Goal: Communication & Community: Answer question/provide support

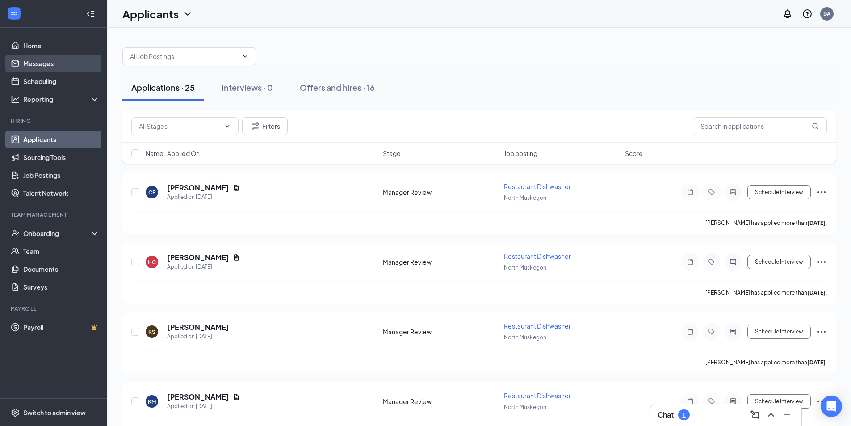
click at [55, 64] on link "Messages" at bounding box center [61, 63] width 76 height 18
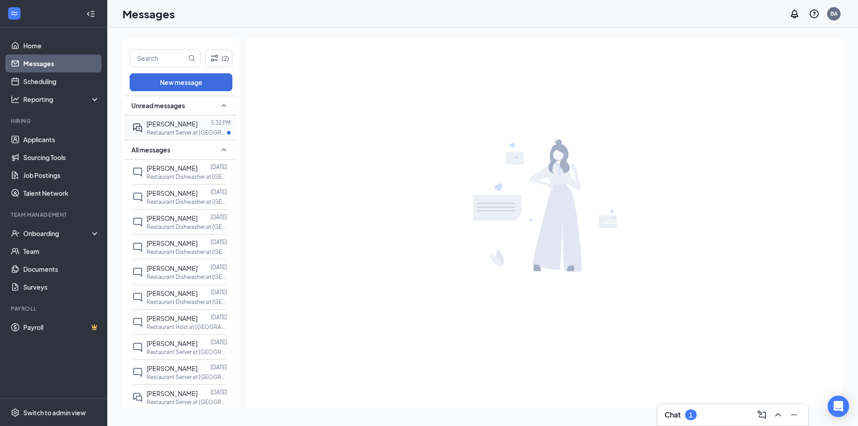
click at [187, 121] on span "[PERSON_NAME]" at bounding box center [172, 124] width 51 height 8
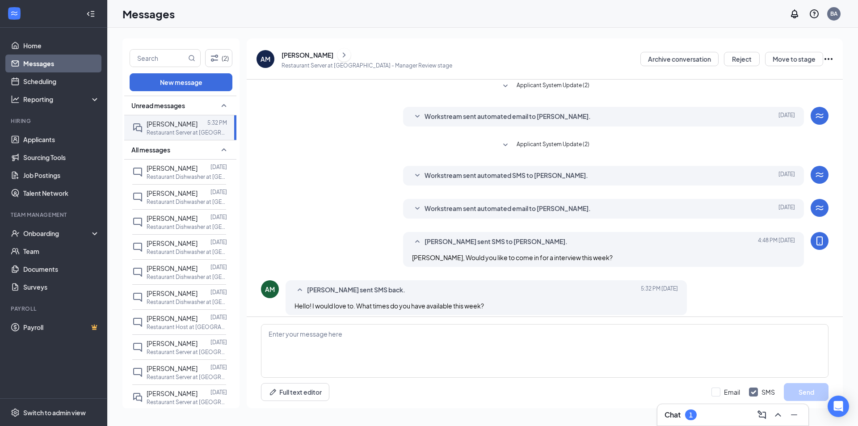
scroll to position [72, 0]
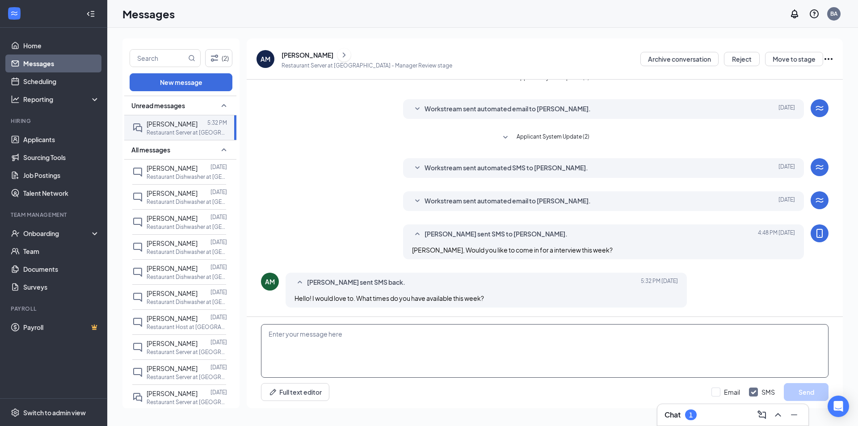
click at [314, 332] on textarea at bounding box center [544, 351] width 567 height 54
type textarea "W"
click at [363, 339] on textarea "Could you come in tonight at" at bounding box center [544, 351] width 567 height 54
type textarea "Could you come in tonight at 7pm?"
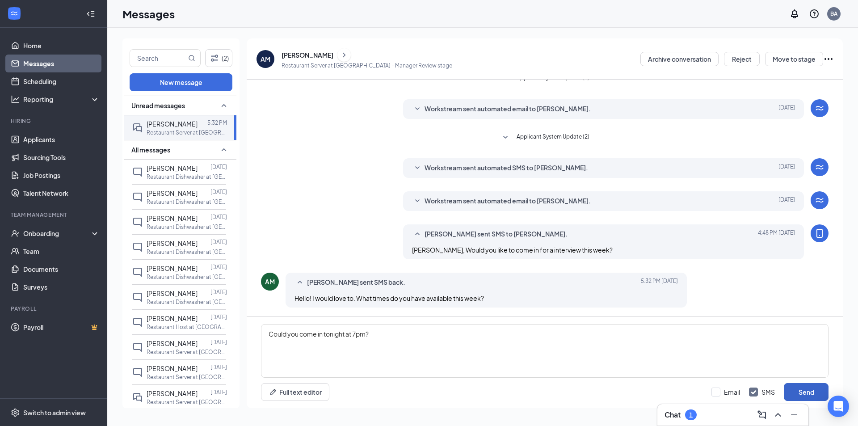
click at [809, 388] on button "Send" at bounding box center [805, 392] width 45 height 18
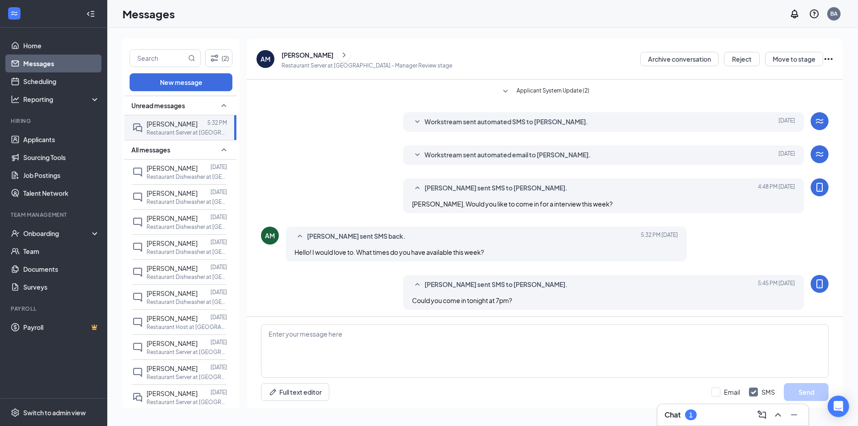
scroll to position [121, 0]
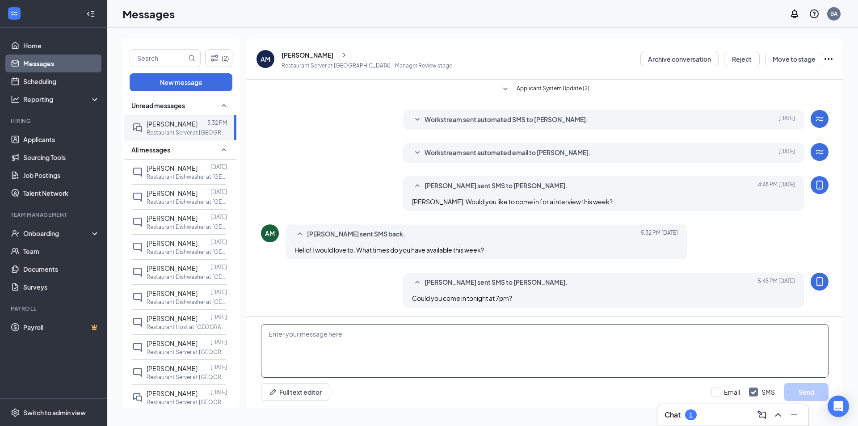
click at [403, 350] on textarea at bounding box center [544, 351] width 567 height 54
click at [184, 172] on div "[PERSON_NAME]" at bounding box center [172, 168] width 51 height 10
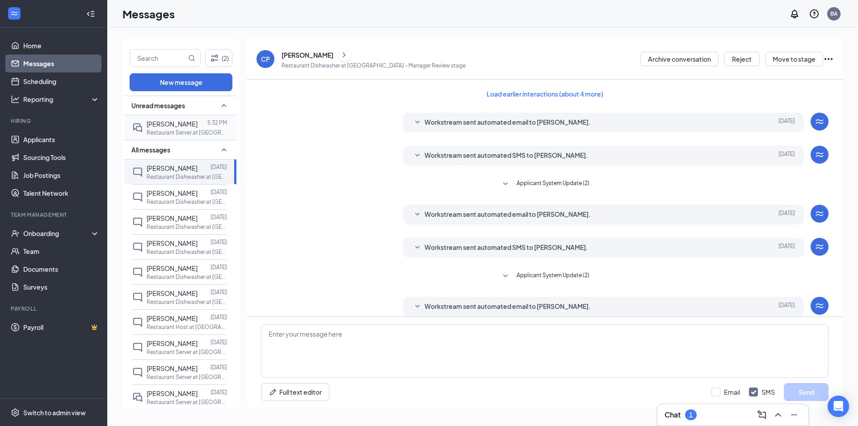
scroll to position [37, 0]
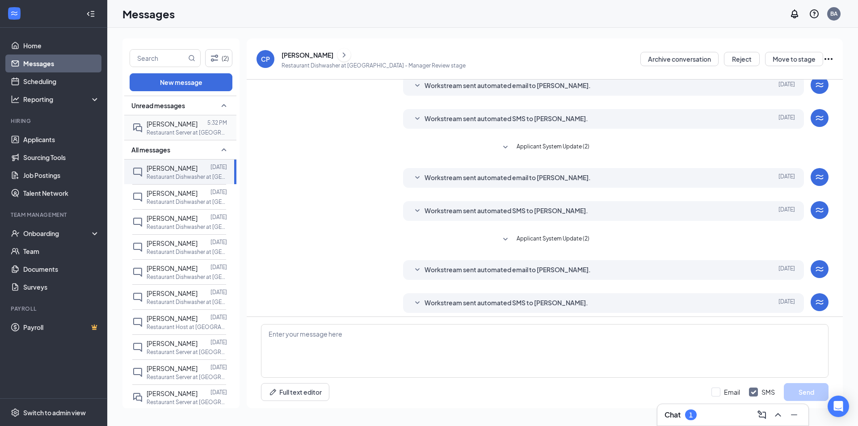
click at [200, 131] on p "Restaurant Server at [GEOGRAPHIC_DATA]" at bounding box center [187, 133] width 80 height 8
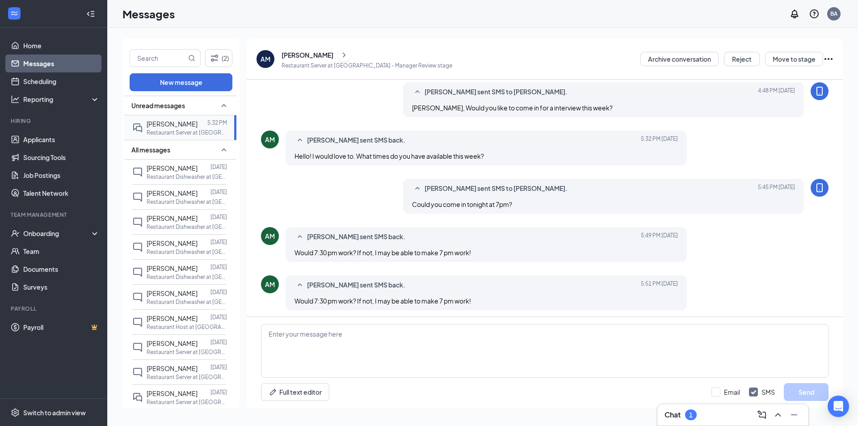
scroll to position [158, 0]
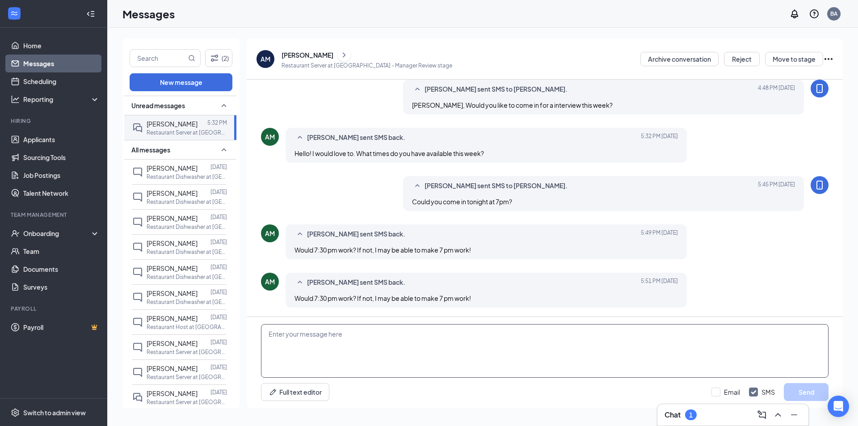
click at [367, 329] on textarea at bounding box center [544, 351] width 567 height 54
click at [356, 342] on textarea at bounding box center [544, 351] width 567 height 54
type textarea "730 is fine"
click at [813, 386] on button "Send" at bounding box center [805, 392] width 45 height 18
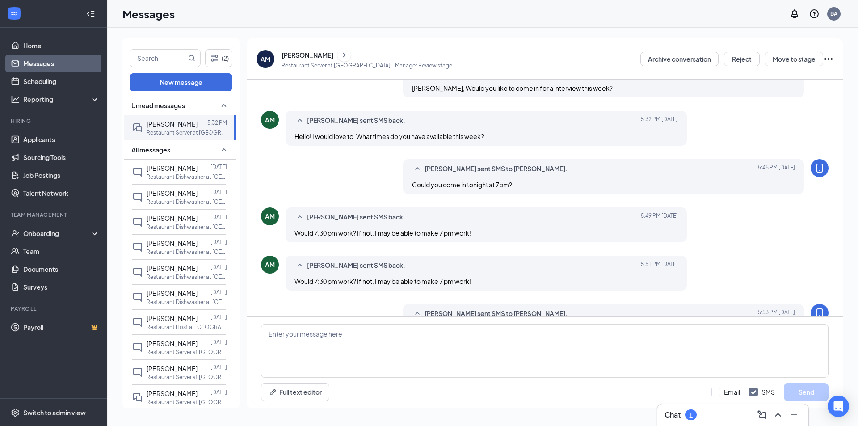
scroll to position [206, 0]
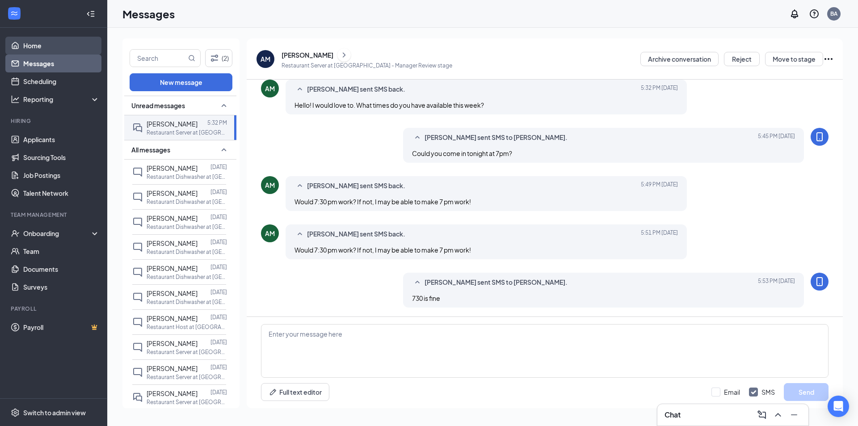
click at [29, 45] on link "Home" at bounding box center [61, 46] width 76 height 18
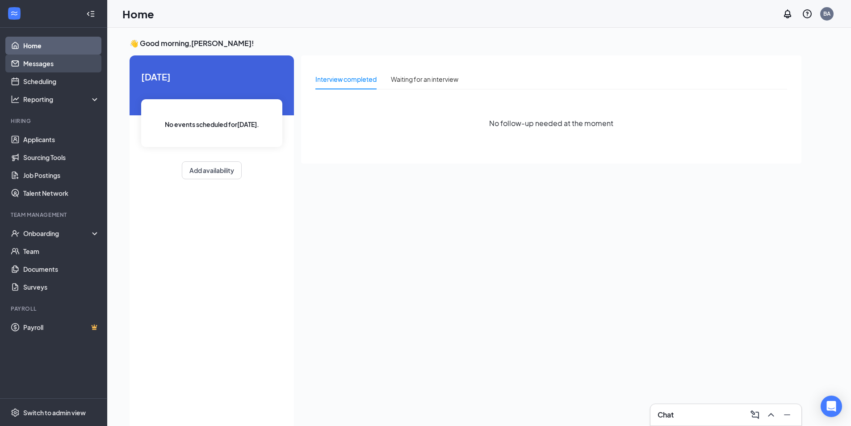
click at [47, 66] on link "Messages" at bounding box center [61, 63] width 76 height 18
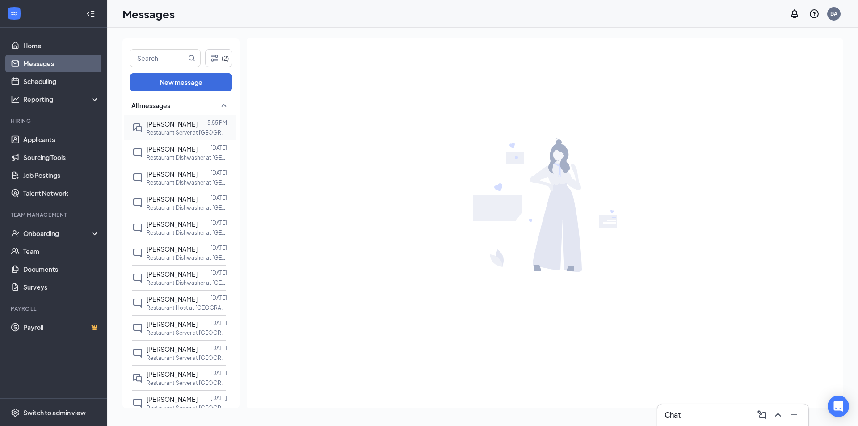
click at [189, 129] on p "Restaurant Server at [GEOGRAPHIC_DATA]" at bounding box center [187, 133] width 80 height 8
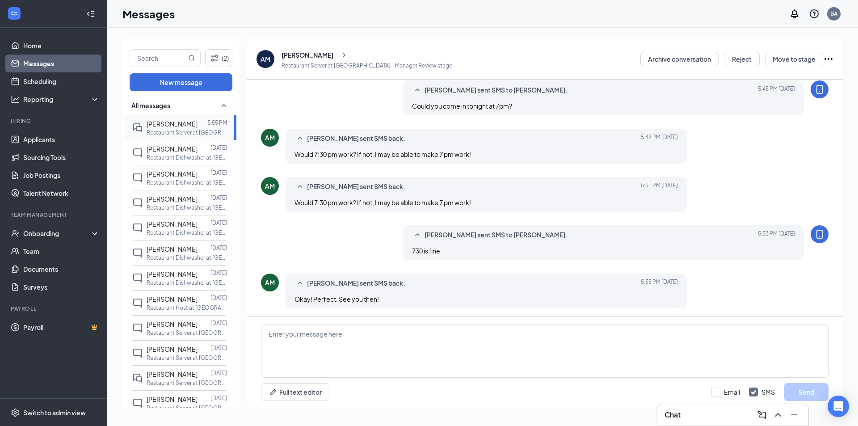
scroll to position [222, 0]
